Goal: Ask a question

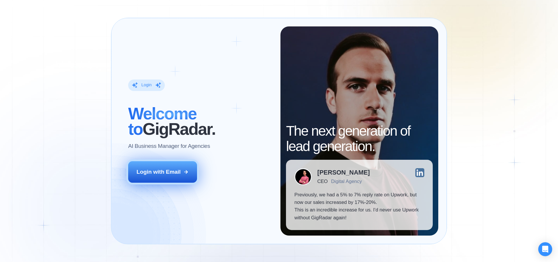
click at [175, 172] on div "Login with Email" at bounding box center [159, 172] width 44 height 8
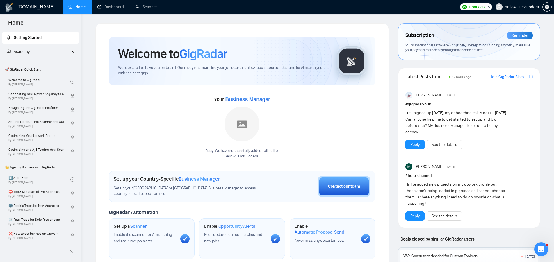
click at [544, 250] on div "Открыть службу сообщений Intercom" at bounding box center [540, 249] width 19 height 19
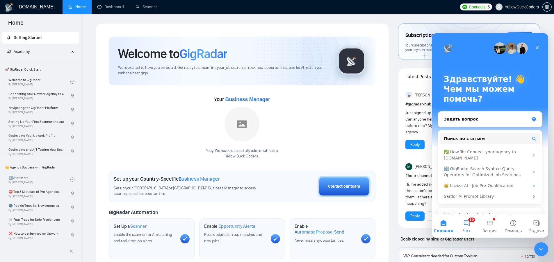
click at [464, 227] on button "10 Чат" at bounding box center [466, 226] width 23 height 23
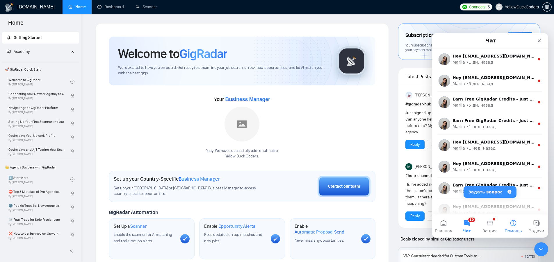
click at [513, 226] on button "Помощь" at bounding box center [512, 226] width 23 height 23
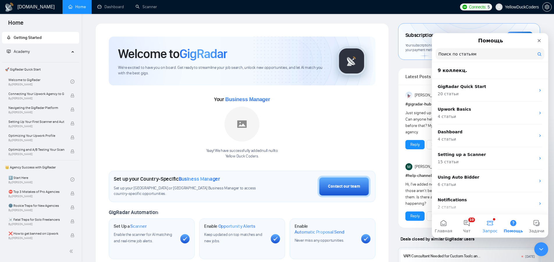
click at [492, 225] on button "Запрос" at bounding box center [489, 226] width 23 height 23
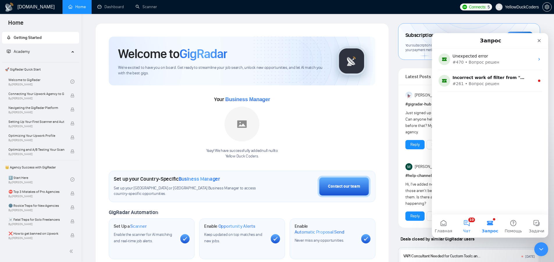
click at [467, 229] on span "Чат" at bounding box center [467, 231] width 8 height 4
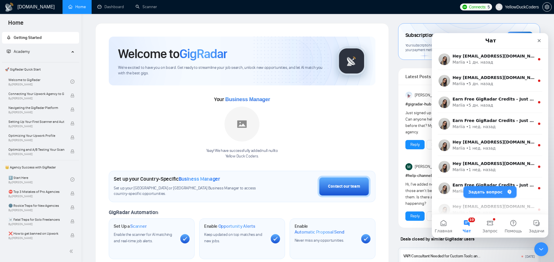
click at [492, 194] on button "Задать вопрос" at bounding box center [489, 192] width 53 height 12
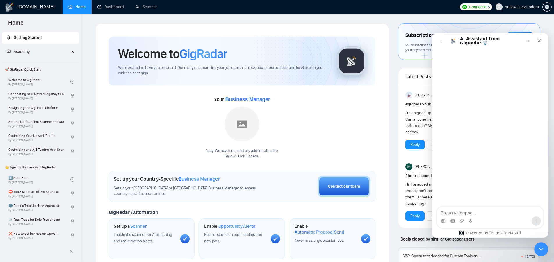
click at [473, 214] on textarea "Задать вопрос…" at bounding box center [490, 212] width 106 height 10
drag, startPoint x: 503, startPoint y: 215, endPoint x: 503, endPoint y: 222, distance: 7.3
click at [503, 215] on textarea "Добрий день, шановно команда GigRadar!" at bounding box center [490, 212] width 106 height 10
click at [524, 213] on textarea "Добрий день, шановно командо GigRadar!" at bounding box center [490, 212] width 106 height 10
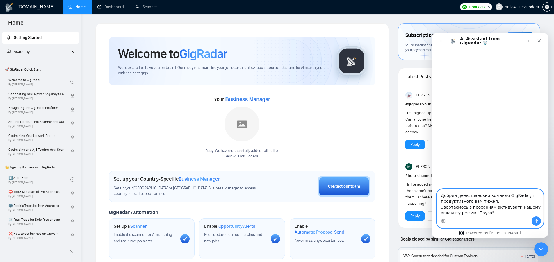
paste textarea "🙏🏻"
type textarea "Добрий день, шановно командо GigRadar, і продуктивного вам тижня. Звертаємось з…"
click at [538, 224] on button "Отправить сообщение…" at bounding box center [535, 221] width 9 height 9
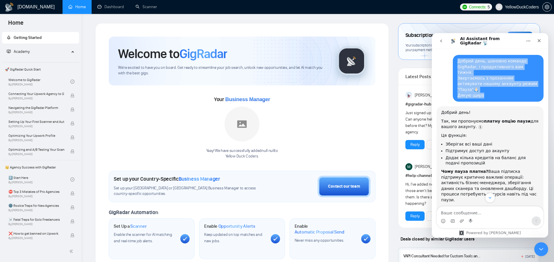
drag, startPoint x: 481, startPoint y: 84, endPoint x: 448, endPoint y: 60, distance: 41.2
click at [448, 60] on div "Добрий день, шановно командо GigRadar, і продуктивного вам тижня. Звертаємось з…" at bounding box center [489, 80] width 107 height 51
copy div "Добрий день, шановно командо GigRadar, і продуктивного вам тижня. Звертаємось з…"
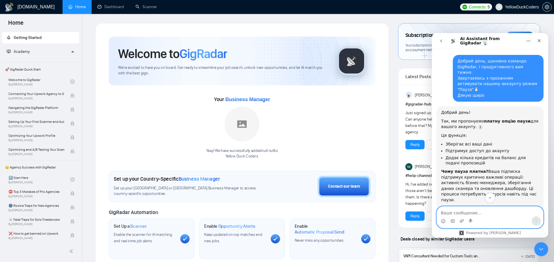
click at [466, 214] on textarea "Ваше сообщение..." at bounding box center [490, 212] width 106 height 10
paste textarea "Добрий день, шановно командо GigRadar, і продуктивного вам тижня. Звертаємось з…"
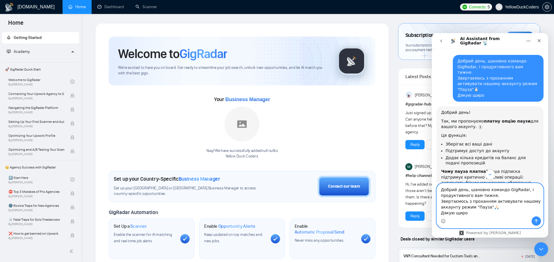
drag, startPoint x: 494, startPoint y: 195, endPoint x: 431, endPoint y: 186, distance: 63.9
click html "AI Assistant from GigRadar 📡 Добрий день, шановно командо GigRadar, і продуктив…"
drag, startPoint x: 496, startPoint y: 201, endPoint x: 438, endPoint y: 200, distance: 57.6
click at [438, 200] on textarea "Дякую за інформацію. Звертаємось з проханням активувати нашому аккаунту режим "…" at bounding box center [490, 202] width 106 height 27
click at [530, 203] on textarea "Дякую за інформацію. Активуйте, будь ласка для нашого аккаунту режим "Пауза"🙏🏻 …" at bounding box center [490, 202] width 106 height 27
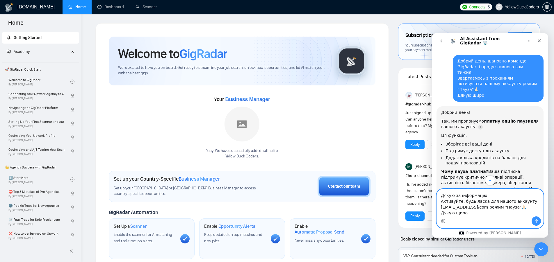
click at [489, 208] on textarea "Дякую за інформацію. Активуйте, будь ласка для нашого аккаунту yellowduckcoders…" at bounding box center [490, 202] width 106 height 27
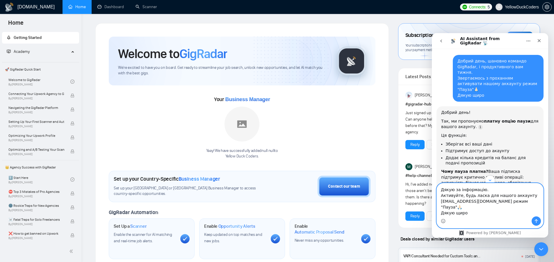
click at [512, 201] on textarea "Дякую за інформацію. Активуйте, будь ласка для нашого аккаунту yellowduckcoders…" at bounding box center [490, 199] width 106 height 33
type textarea "Дякую за інформацію. Активуйте, будь ласка для нашого акаунту yellowduckcoders@…"
click at [536, 221] on icon "Отправить сообщение…" at bounding box center [536, 221] width 5 height 5
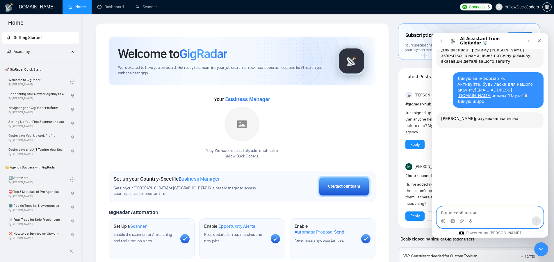
scroll to position [168, 0]
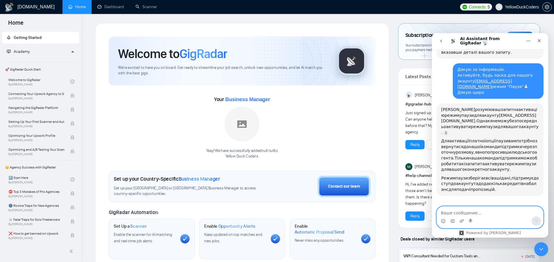
click at [473, 211] on textarea "Ваше сообщение..." at bounding box center [490, 212] width 106 height 10
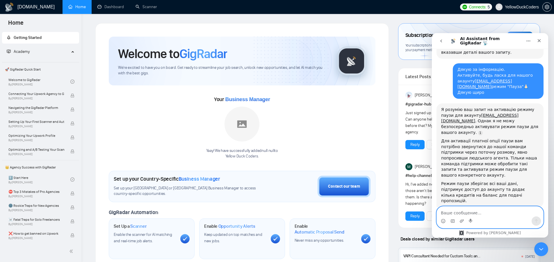
scroll to position [172, 0]
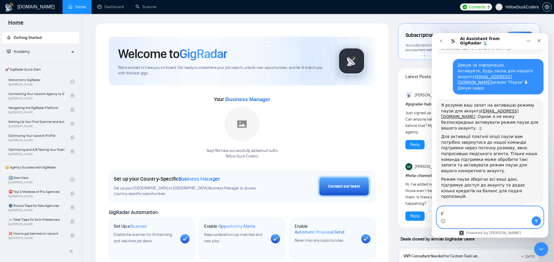
type textarea "p"
type textarea "з'єднайте з людським агентом"
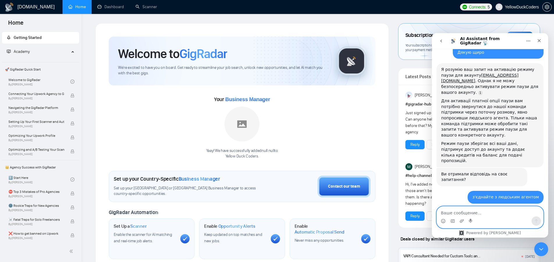
scroll to position [161, 0]
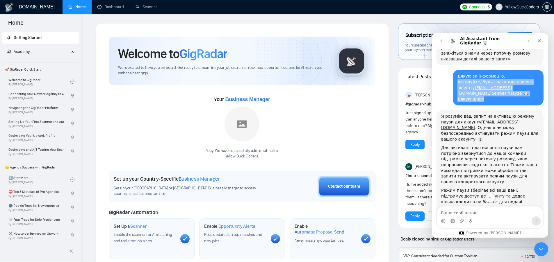
drag, startPoint x: 454, startPoint y: 65, endPoint x: 482, endPoint y: 82, distance: 32.1
click at [482, 82] on div "Дякую за інформацію. Активуйте, будь ласка для нашого акаунту yellowduckcoders@…" at bounding box center [497, 88] width 81 height 28
copy div "Активуйте, будь ласка для нашого акаунту yellowduckcoders@gmail.com режим "Пауз…"
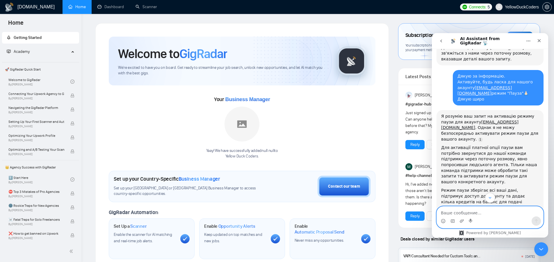
click at [480, 212] on textarea "Ваше сообщение..." at bounding box center [490, 212] width 106 height 10
paste textarea "Активуйте, будь ласка для нашого акаунту yellowduckcoders@gmail.com режим "Пауз…"
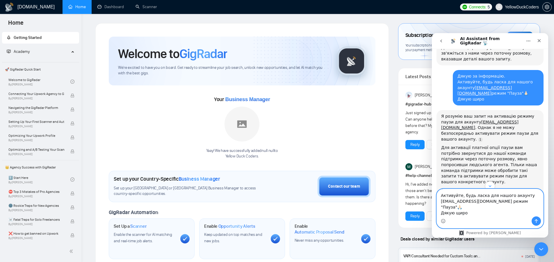
type textarea "Активуйте, будь ласка для нашого акаунту yellowduckcoders@gmail.com режим "Пауз…"
click at [535, 222] on icon "Отправить сообщение…" at bounding box center [536, 221] width 5 height 5
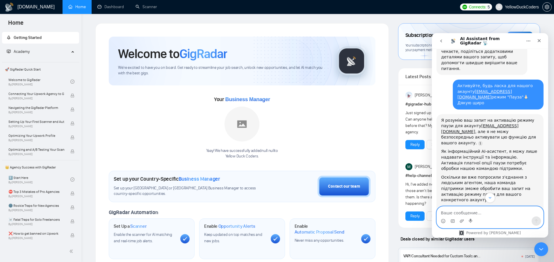
scroll to position [423, 0]
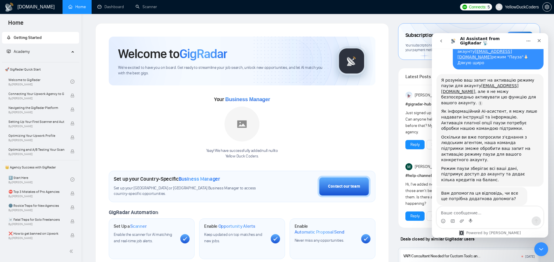
click at [501, 231] on button "Мені все ще потрібна допомога 👤" at bounding box center [498, 237] width 83 height 12
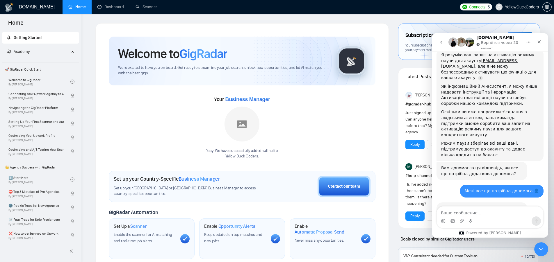
scroll to position [453, 0]
